Goal: Transaction & Acquisition: Purchase product/service

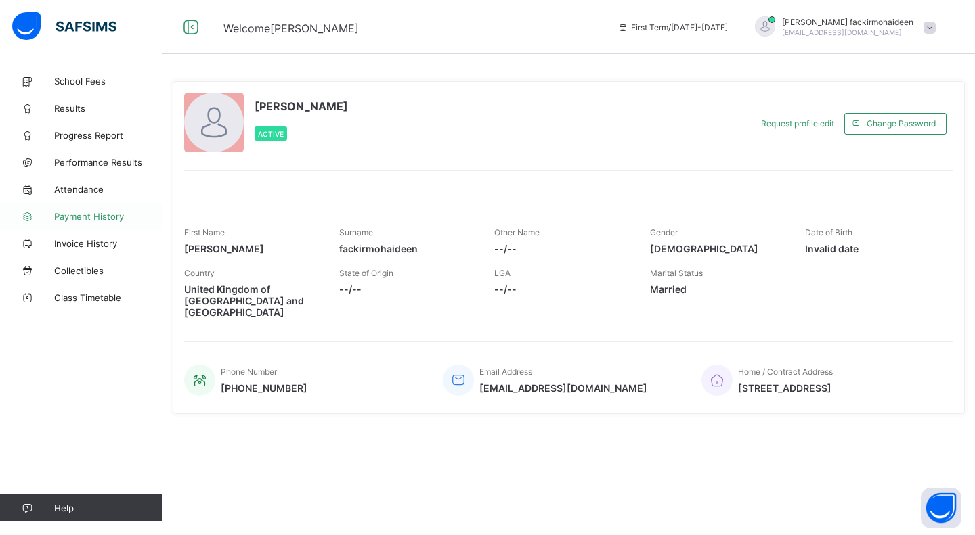
click at [70, 214] on span "Payment History" at bounding box center [108, 216] width 108 height 11
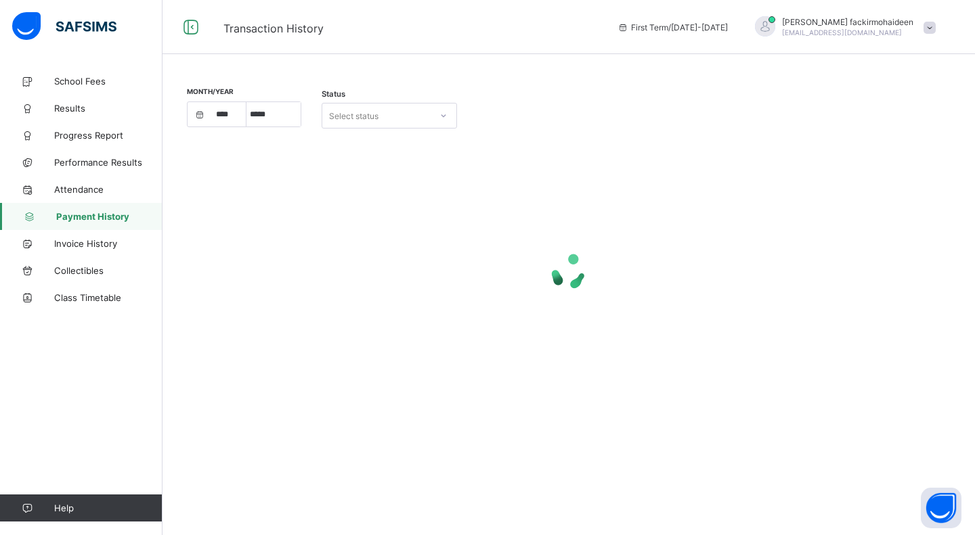
select select "****"
select select "*"
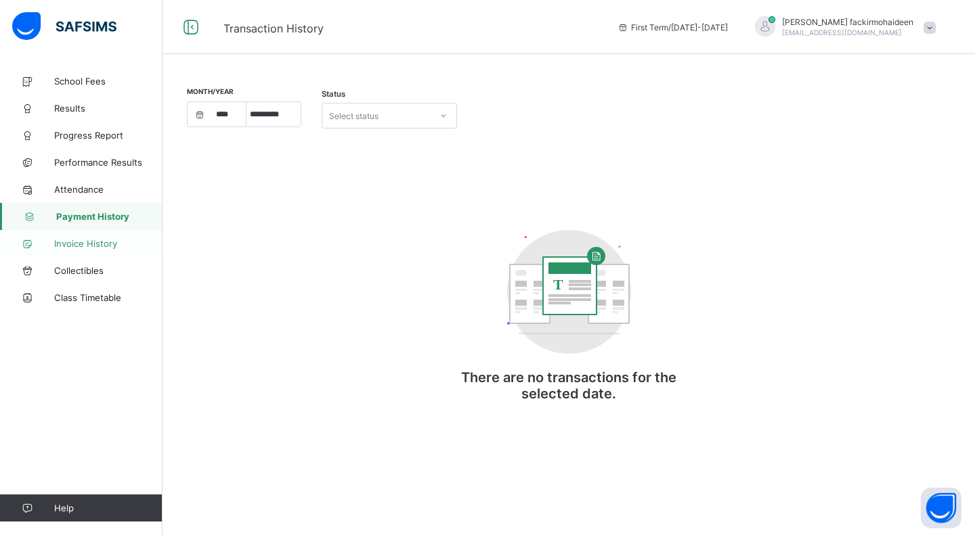
click at [76, 242] on span "Invoice History" at bounding box center [108, 243] width 108 height 11
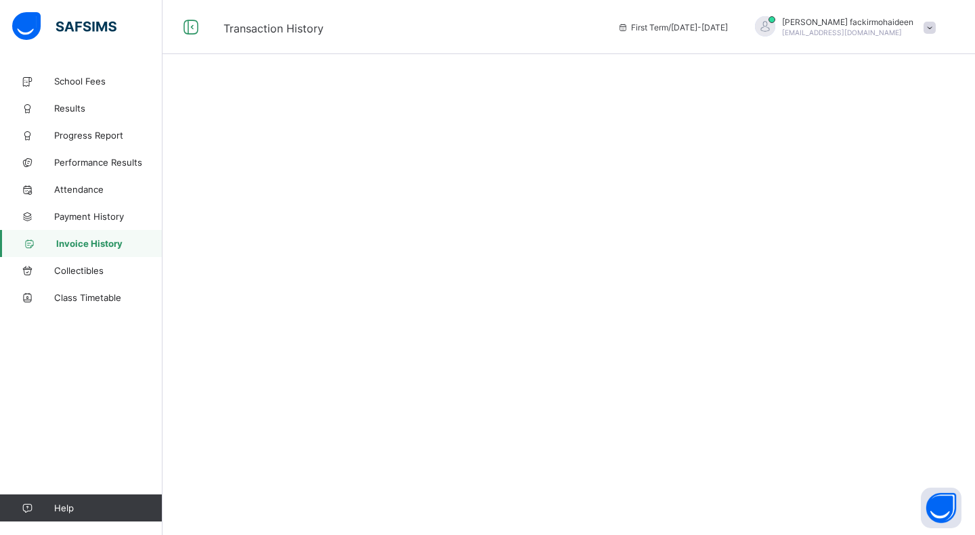
select select "****"
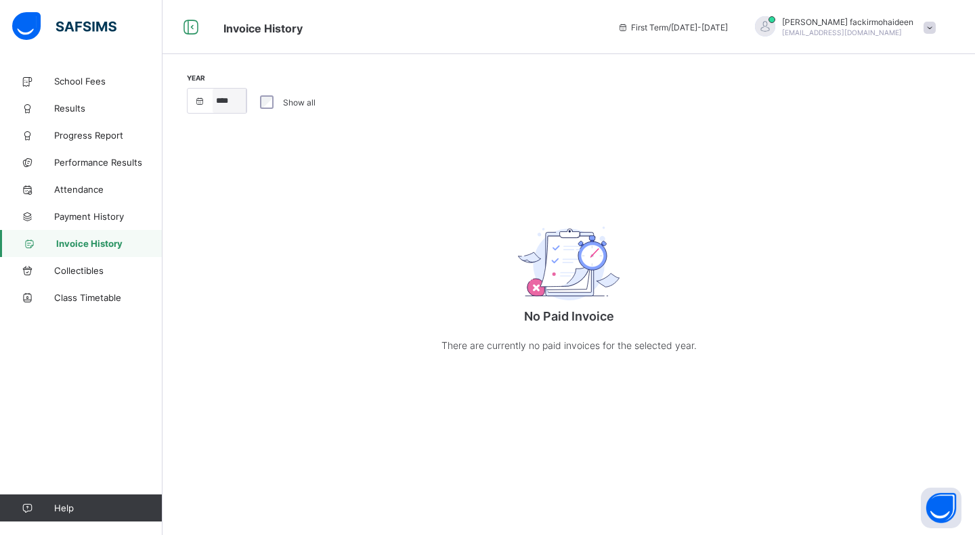
click at [214, 108] on select "**** **** ****" at bounding box center [230, 101] width 34 height 24
click at [213, 89] on select "**** **** ****" at bounding box center [230, 101] width 34 height 24
click at [302, 103] on label "Show all" at bounding box center [299, 102] width 32 height 10
click at [81, 268] on span "Collectibles" at bounding box center [108, 270] width 108 height 11
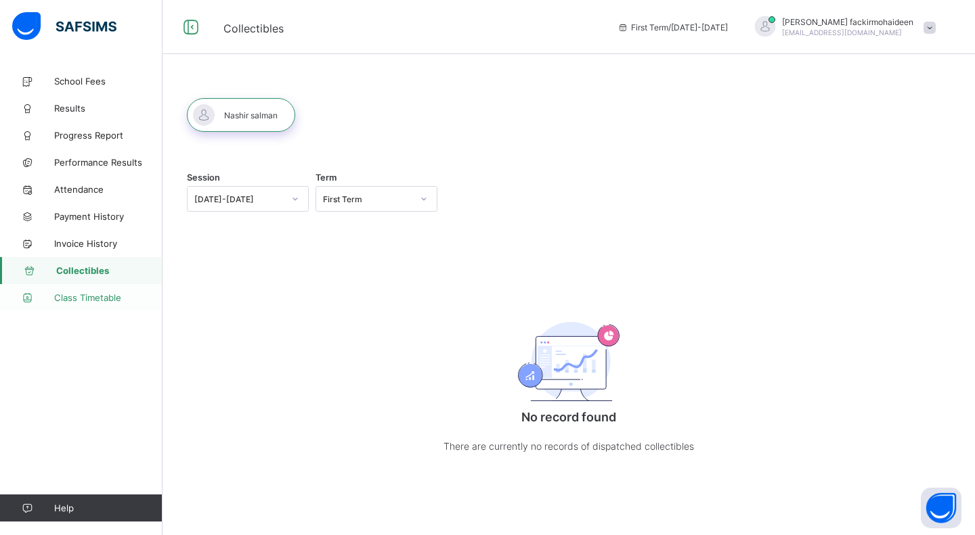
click at [76, 288] on link "Class Timetable" at bounding box center [81, 297] width 162 height 27
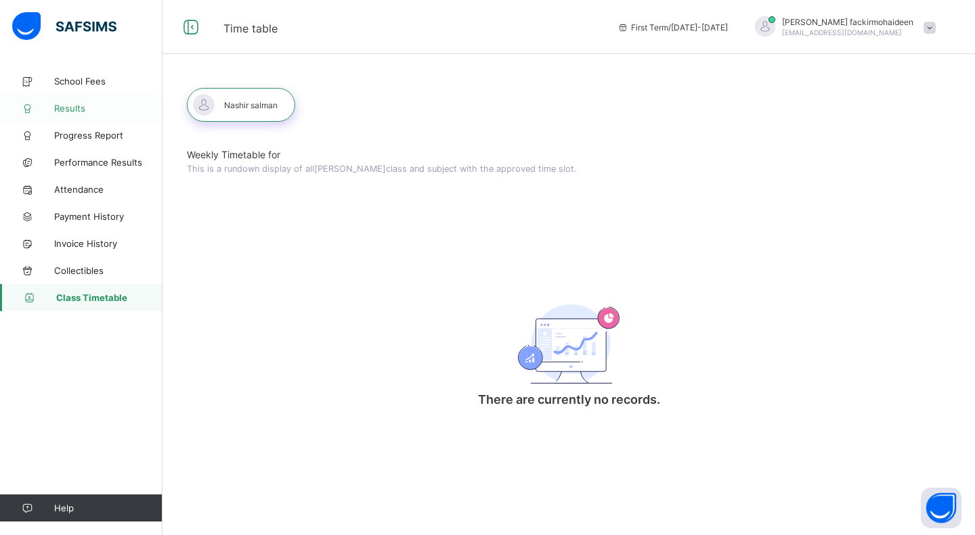
click at [75, 106] on span "Results" at bounding box center [108, 108] width 108 height 11
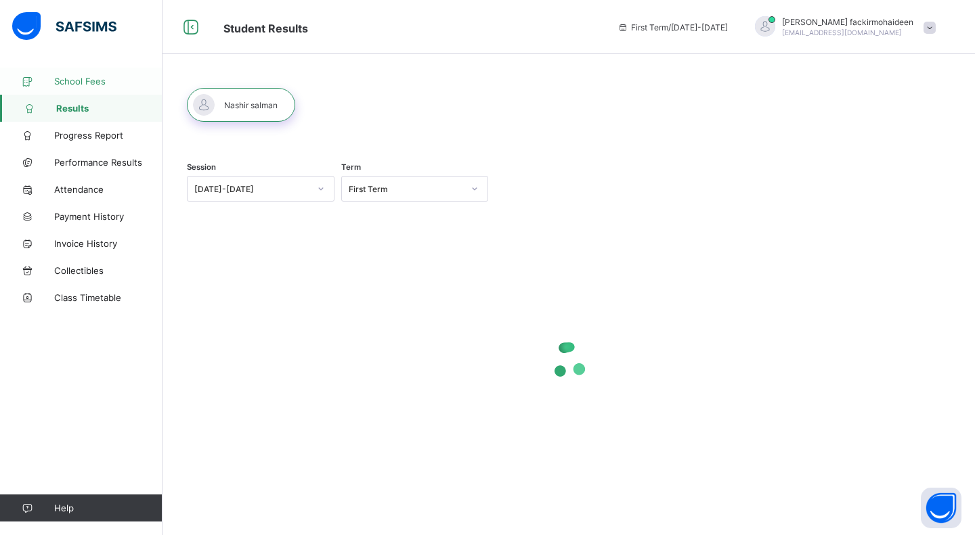
click at [58, 70] on link "School Fees" at bounding box center [81, 81] width 162 height 27
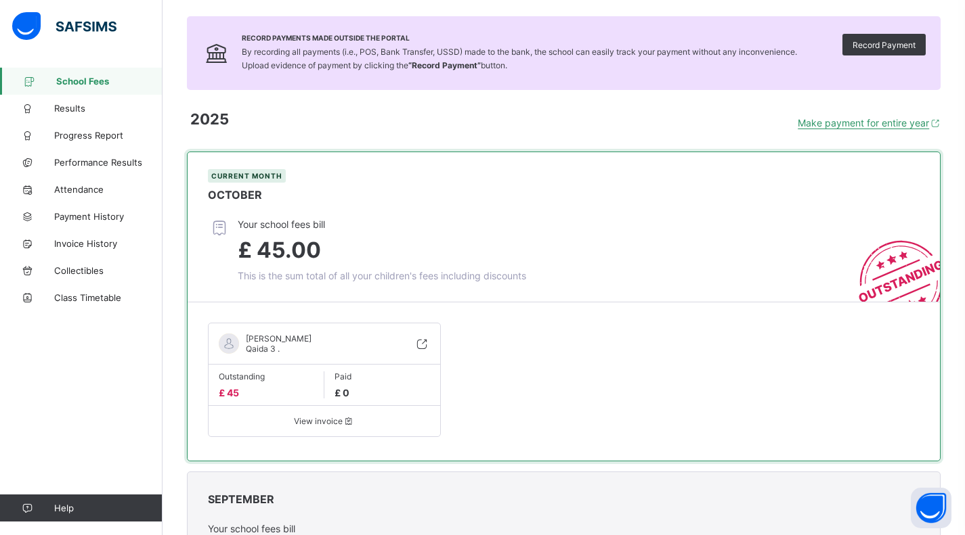
scroll to position [83, 0]
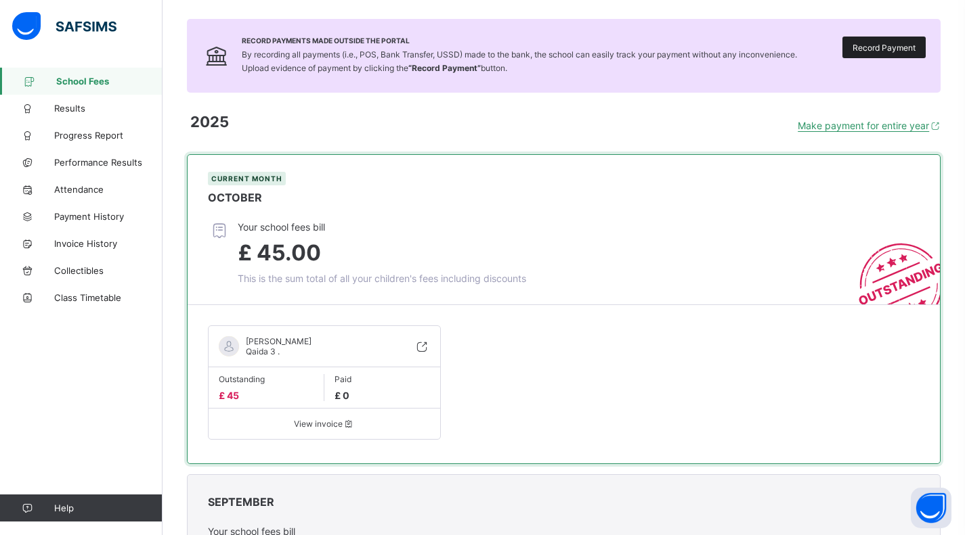
click at [908, 45] on span "Record Payment" at bounding box center [883, 48] width 63 height 10
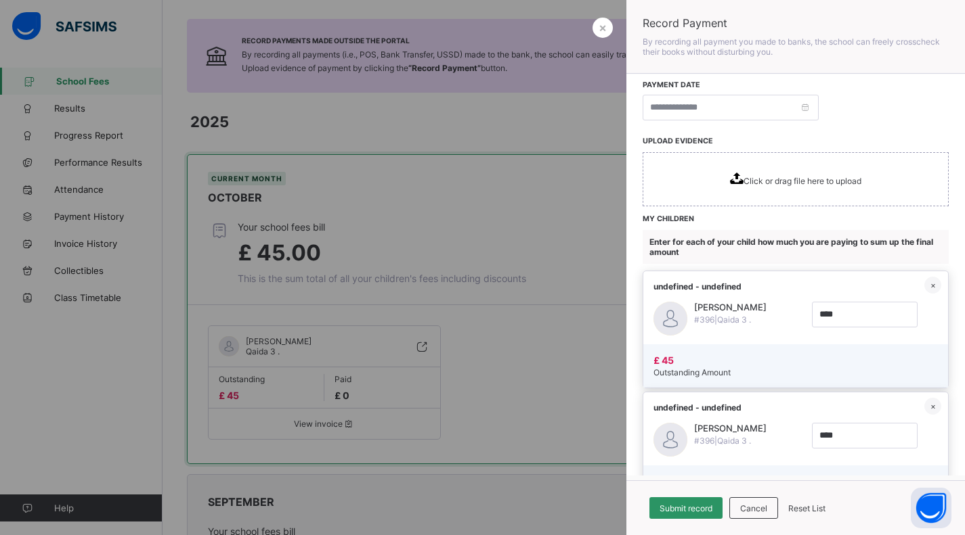
scroll to position [193, 0]
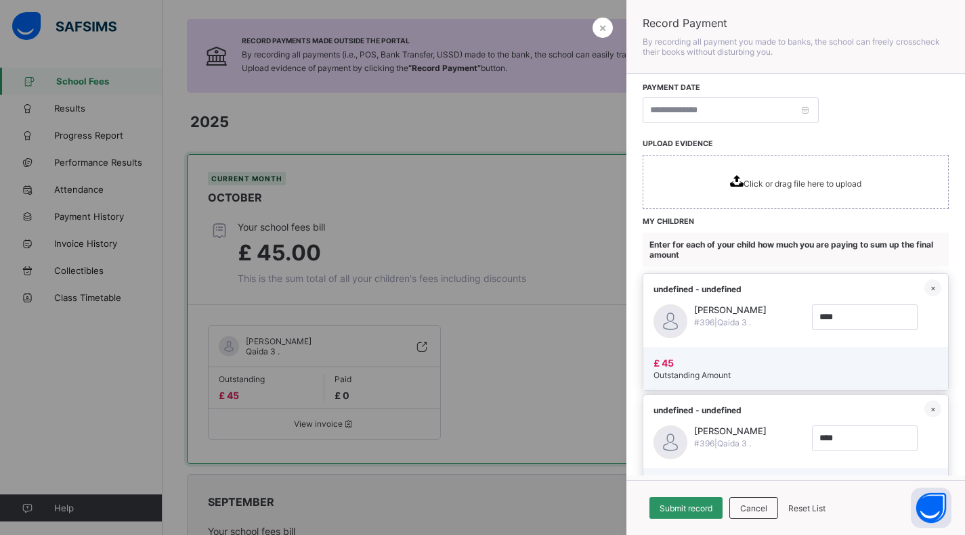
click at [498, 235] on div at bounding box center [482, 267] width 965 height 535
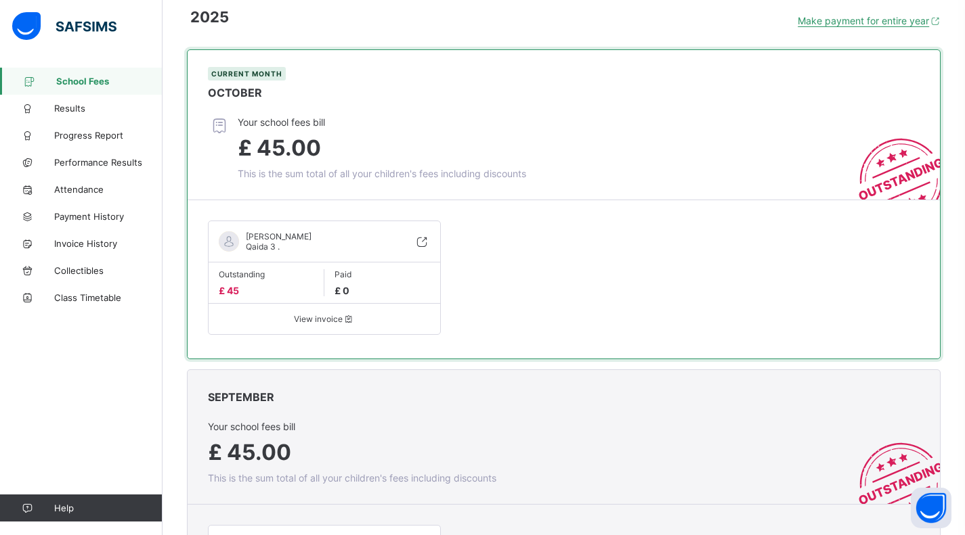
scroll to position [190, 0]
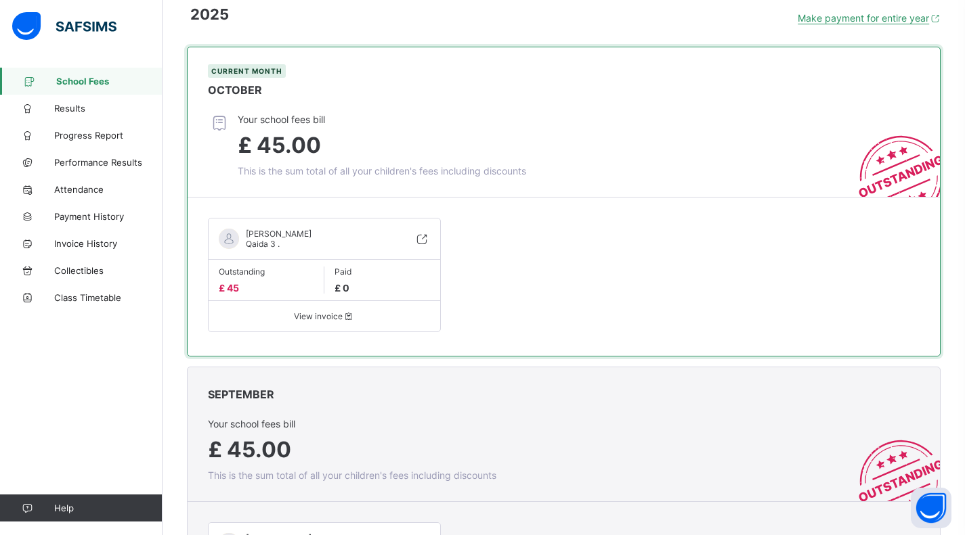
click at [282, 135] on span "£ 45.00" at bounding box center [279, 145] width 83 height 26
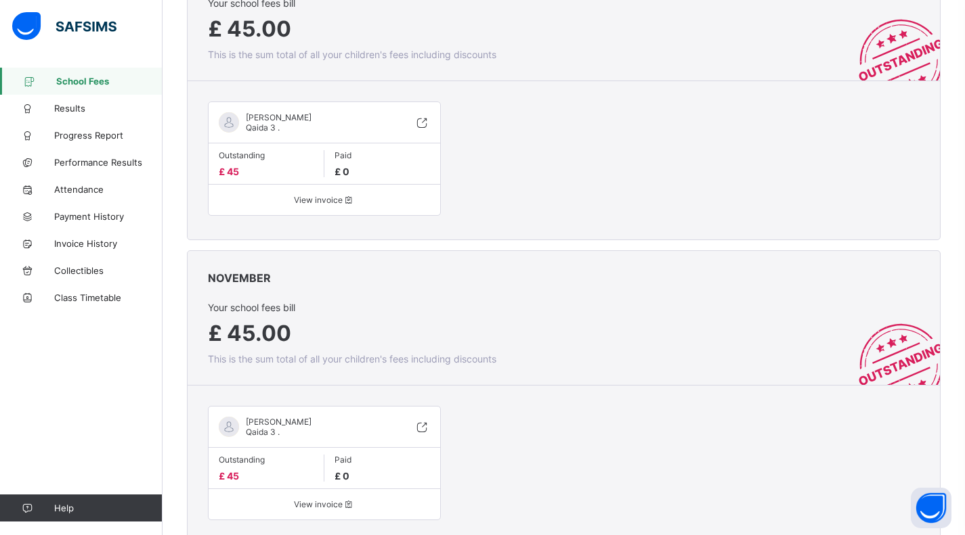
scroll to position [0, 0]
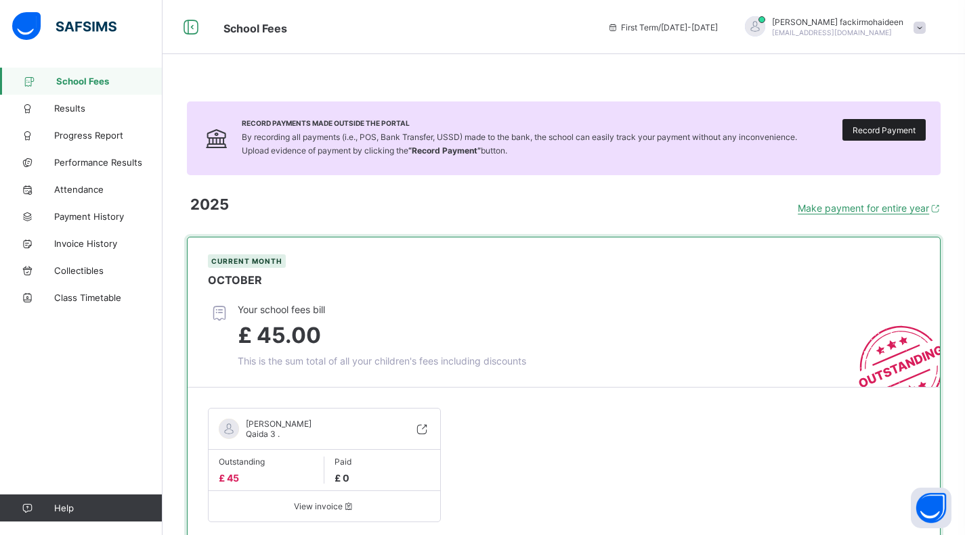
click at [905, 129] on span "Record Payment" at bounding box center [883, 130] width 63 height 10
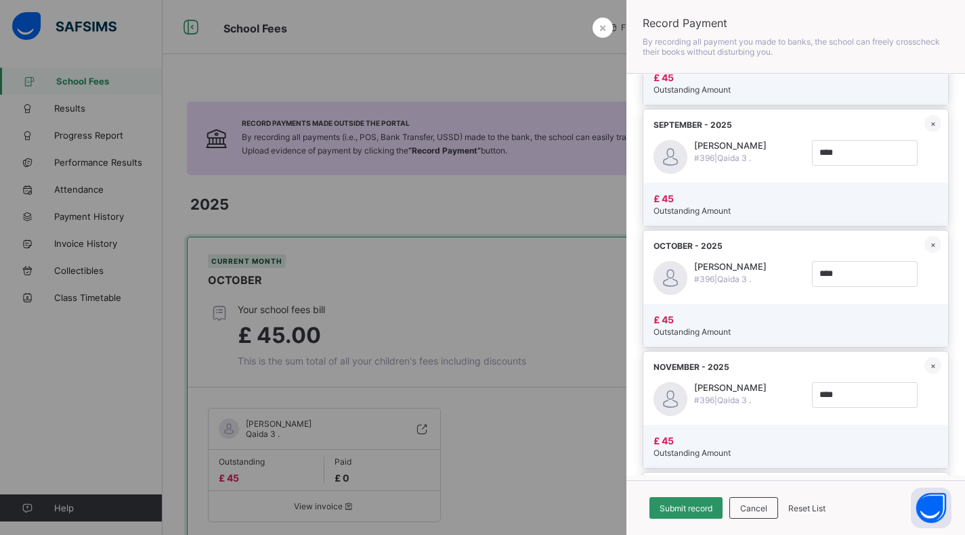
scroll to position [724, 0]
click at [722, 277] on div "[PERSON_NAME] #396 | Qaida 3 ." at bounding box center [730, 277] width 72 height 36
click at [674, 275] on div at bounding box center [670, 276] width 34 height 34
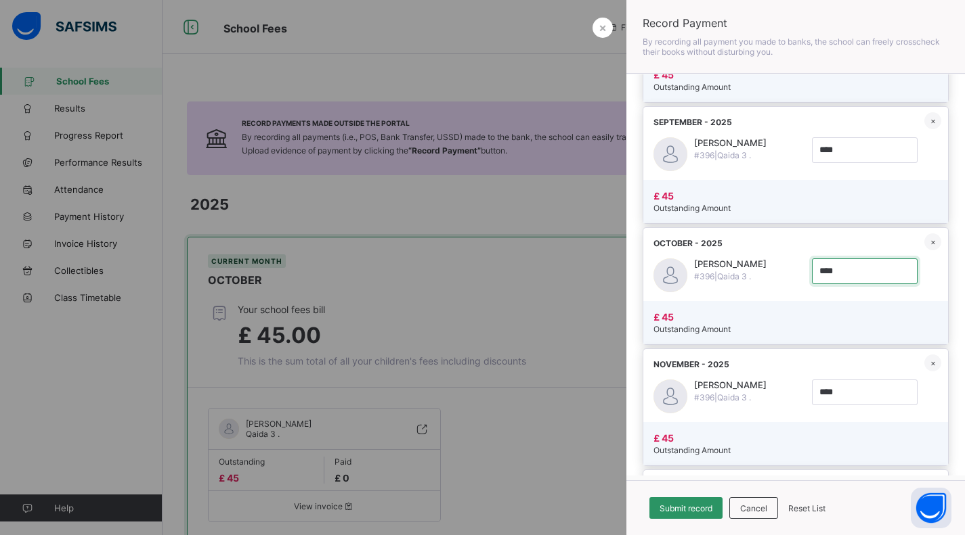
click at [850, 270] on input "currency" at bounding box center [865, 272] width 106 height 26
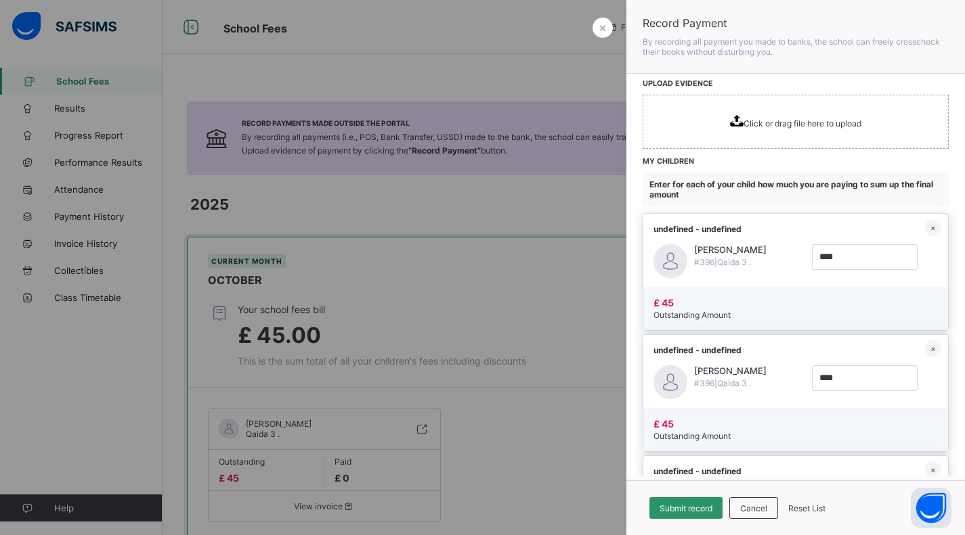
scroll to position [265, 0]
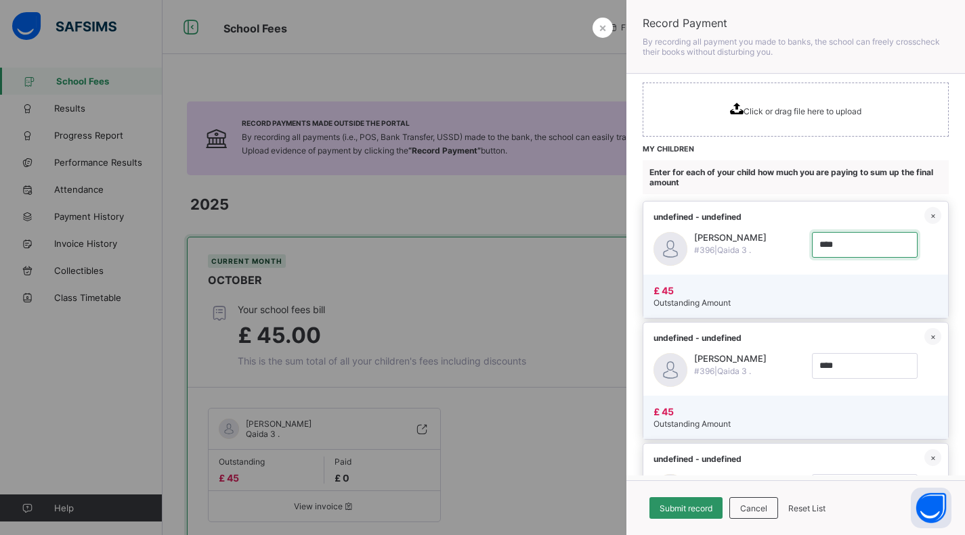
click at [841, 245] on input "currency" at bounding box center [865, 245] width 106 height 26
click at [858, 241] on input "currency" at bounding box center [865, 245] width 106 height 26
click at [924, 214] on div "×" at bounding box center [932, 215] width 17 height 17
click at [924, 215] on div "×" at bounding box center [932, 215] width 17 height 17
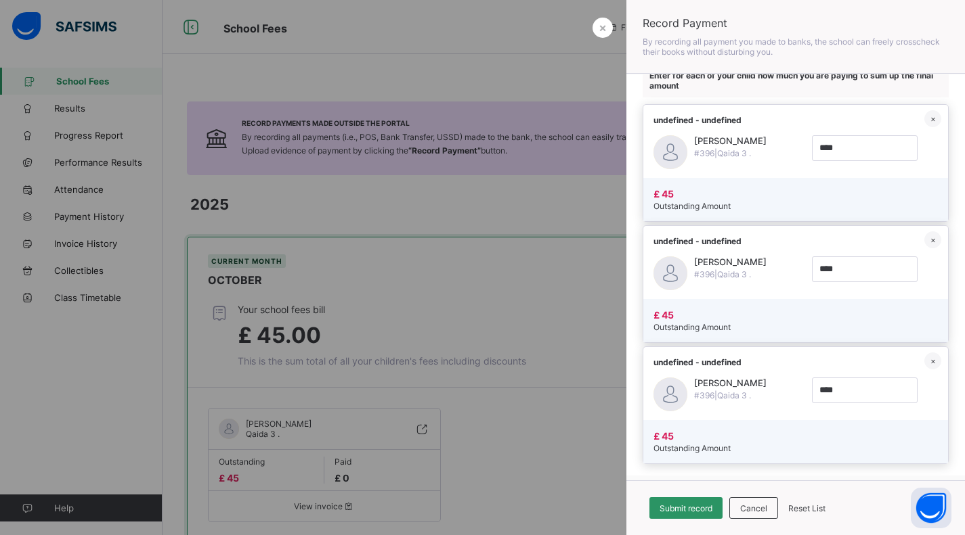
scroll to position [419, 0]
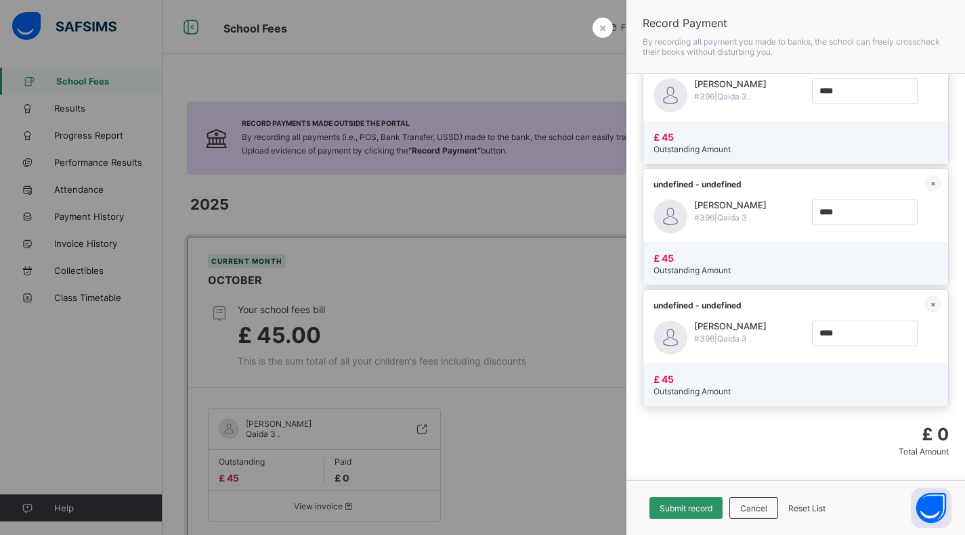
click at [924, 297] on div "×" at bounding box center [932, 304] width 17 height 17
click at [924, 301] on div "×" at bounding box center [932, 304] width 17 height 17
click at [840, 88] on input "currency" at bounding box center [865, 92] width 106 height 26
type input "****"
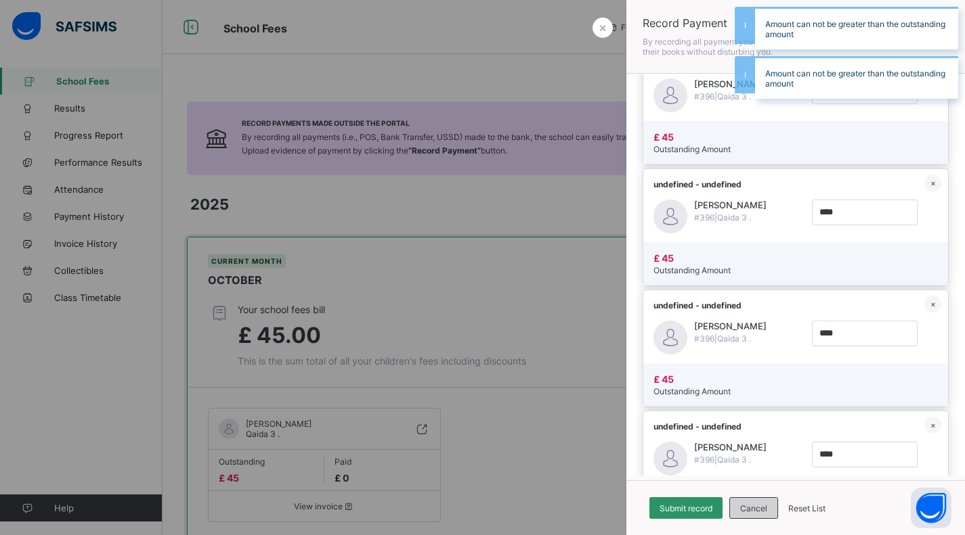
click at [764, 501] on div "Cancel" at bounding box center [753, 508] width 49 height 22
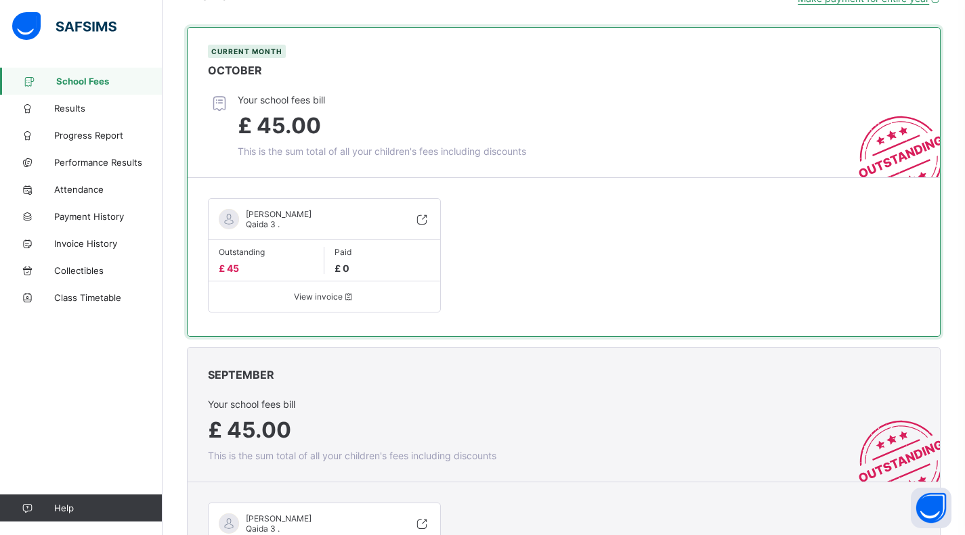
scroll to position [211, 0]
click at [347, 298] on icon at bounding box center [348, 296] width 12 height 10
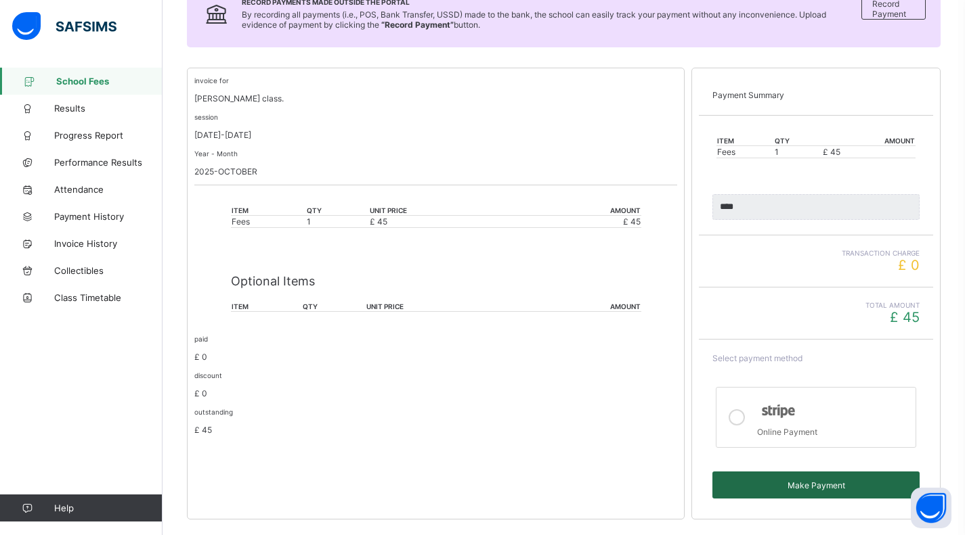
click at [851, 484] on span "Make Payment" at bounding box center [815, 486] width 187 height 10
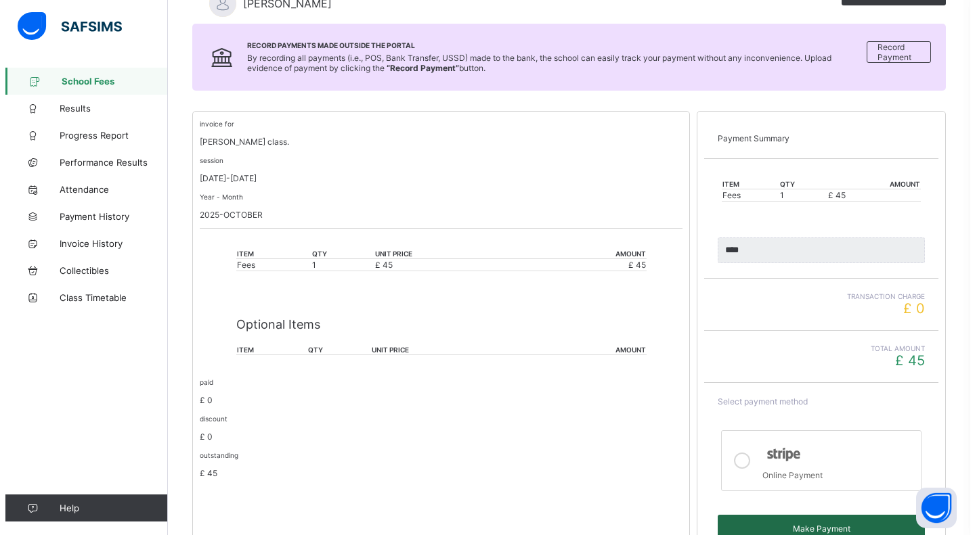
scroll to position [234, 0]
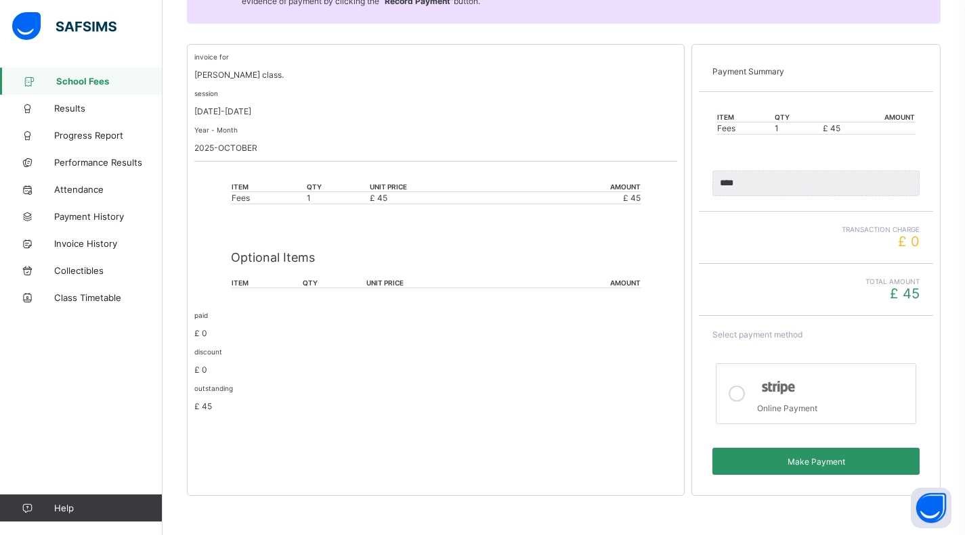
click at [745, 397] on icon at bounding box center [736, 394] width 16 height 16
click at [841, 460] on span "Make Payment" at bounding box center [815, 462] width 187 height 10
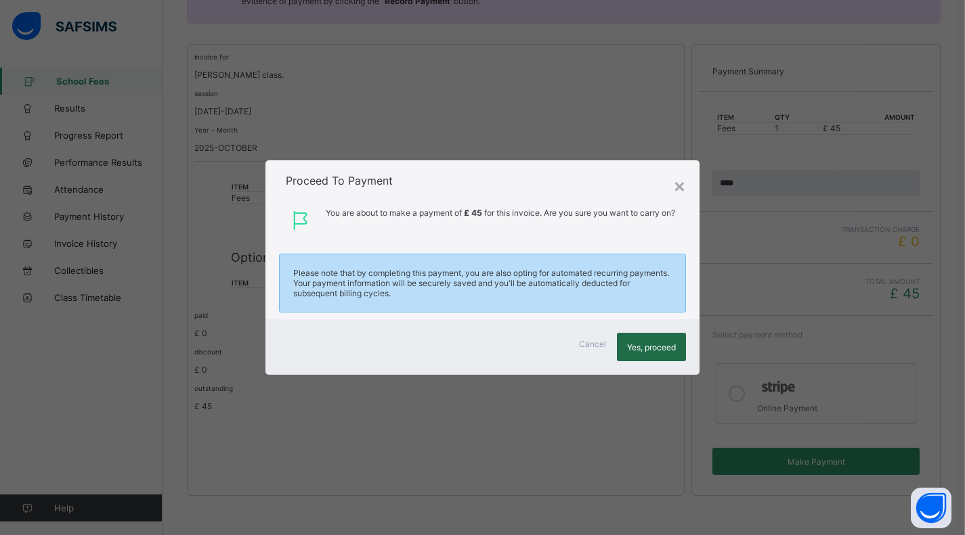
click at [673, 343] on span "Yes, proceed" at bounding box center [651, 347] width 49 height 10
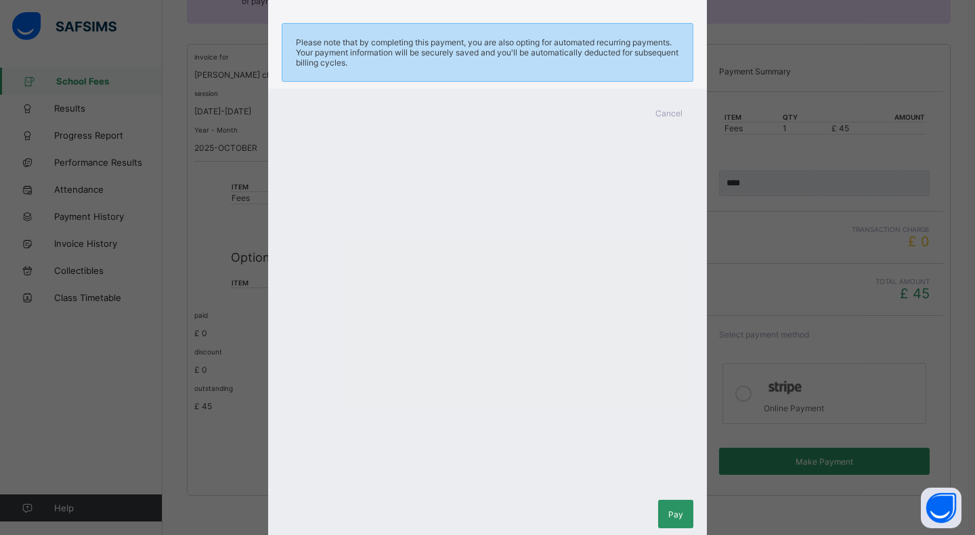
scroll to position [150, 0]
